Goal: Task Accomplishment & Management: Use online tool/utility

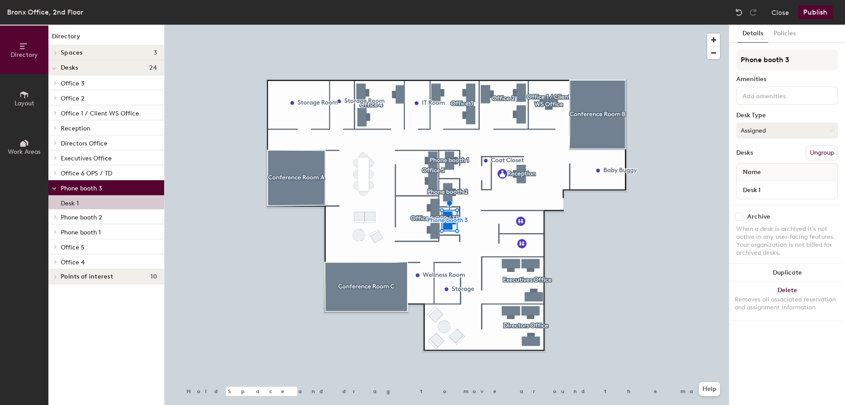
click at [801, 129] on button "Assigned" at bounding box center [787, 130] width 102 height 16
click at [756, 183] on div "Hoteled" at bounding box center [781, 183] width 88 height 13
click at [811, 7] on button "Publish" at bounding box center [815, 12] width 35 height 14
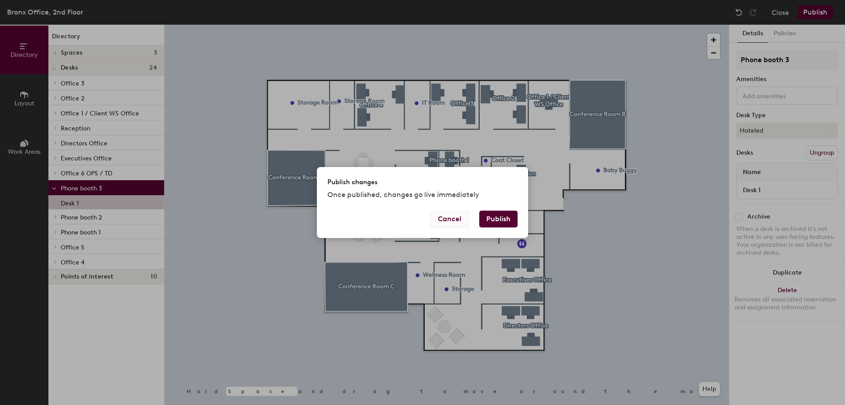
click at [440, 221] on button "Cancel" at bounding box center [450, 218] width 38 height 17
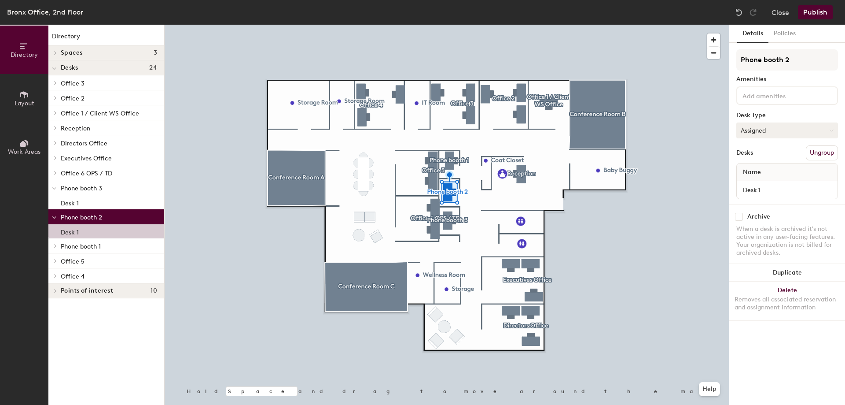
click at [769, 132] on button "Assigned" at bounding box center [787, 130] width 102 height 16
click at [763, 181] on div "Hoteled" at bounding box center [781, 183] width 88 height 13
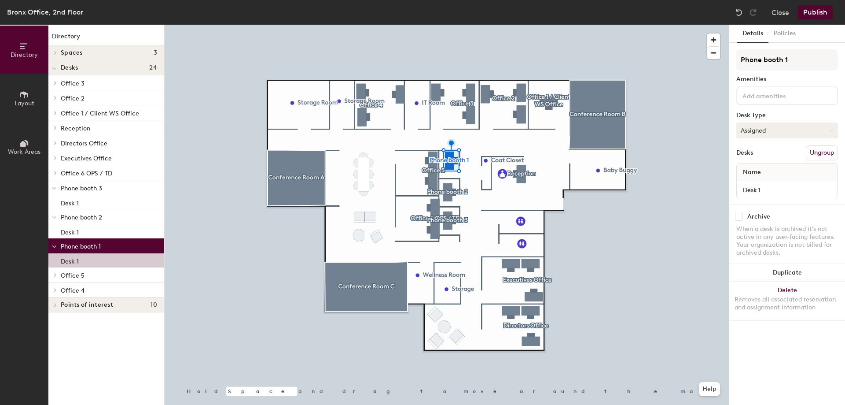
click at [767, 128] on button "Assigned" at bounding box center [787, 130] width 102 height 16
click at [754, 182] on div "Hoteled" at bounding box center [781, 183] width 88 height 13
click at [815, 15] on button "Publish" at bounding box center [815, 12] width 35 height 14
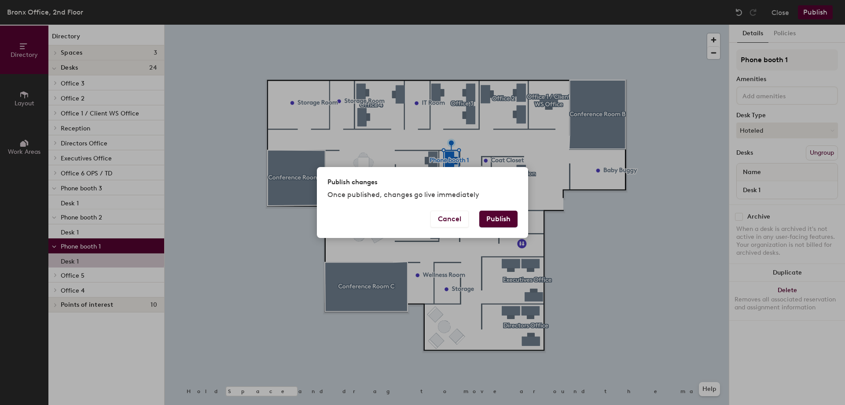
click at [489, 224] on button "Publish" at bounding box center [498, 218] width 38 height 17
